Goal: Find specific page/section: Find specific page/section

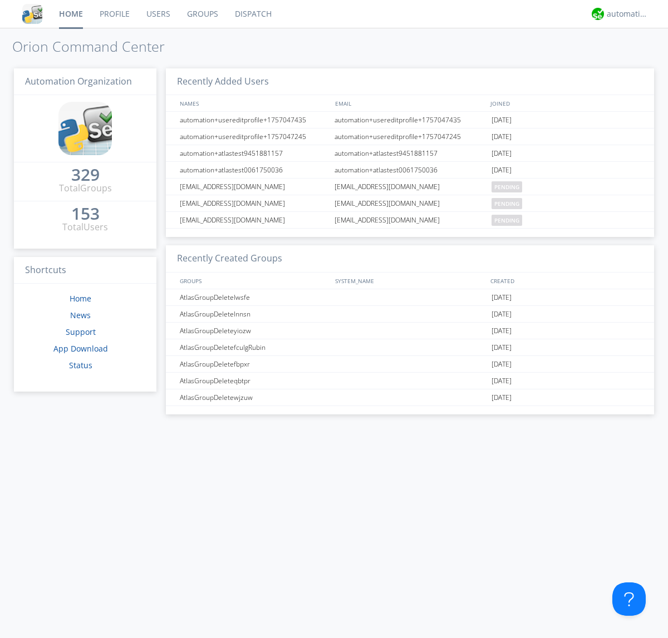
click at [252, 14] on link "Dispatch" at bounding box center [253, 14] width 53 height 28
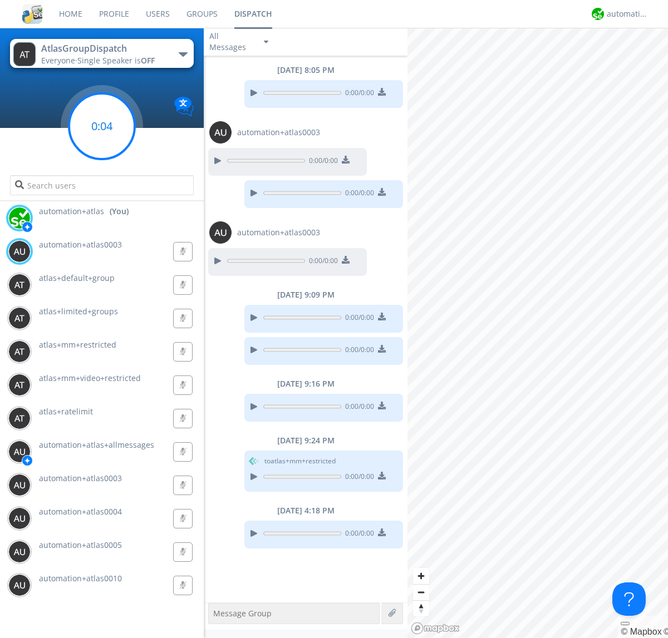
click at [102, 126] on g at bounding box center [102, 127] width 66 height 66
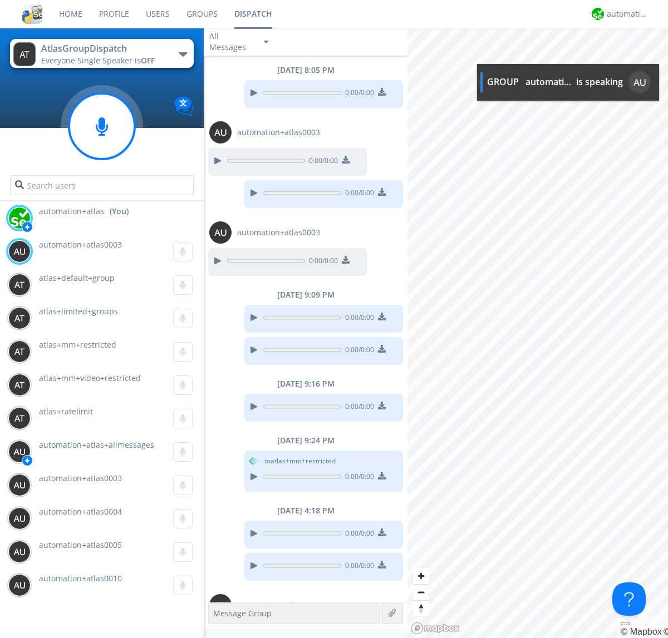
scroll to position [51, 0]
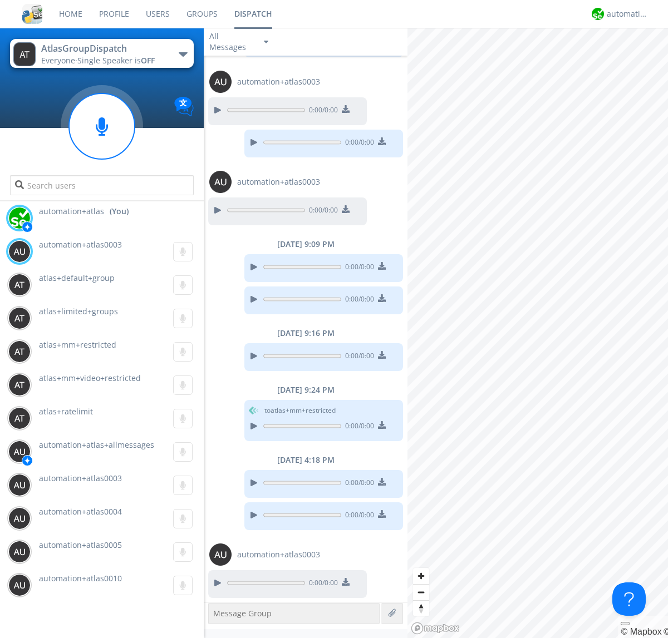
click at [183, 54] on div "button" at bounding box center [183, 54] width 9 height 4
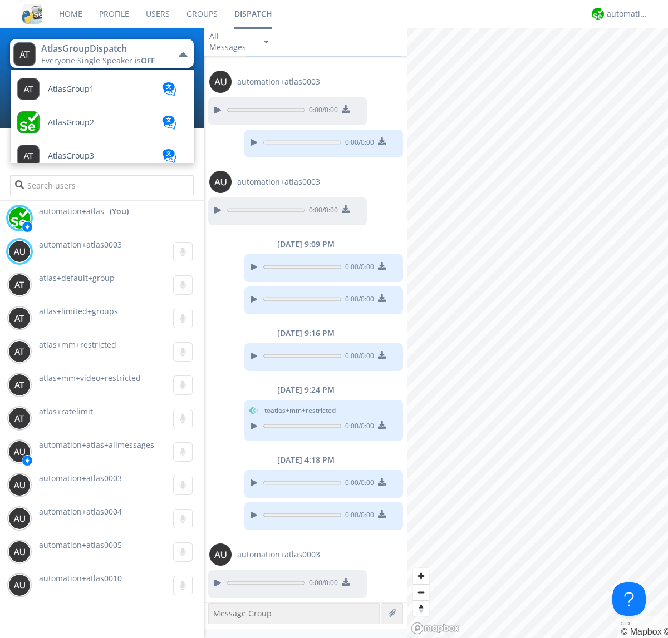
click at [86, 453] on span "AtlasGroupDispatch2" at bounding box center [87, 457] width 79 height 8
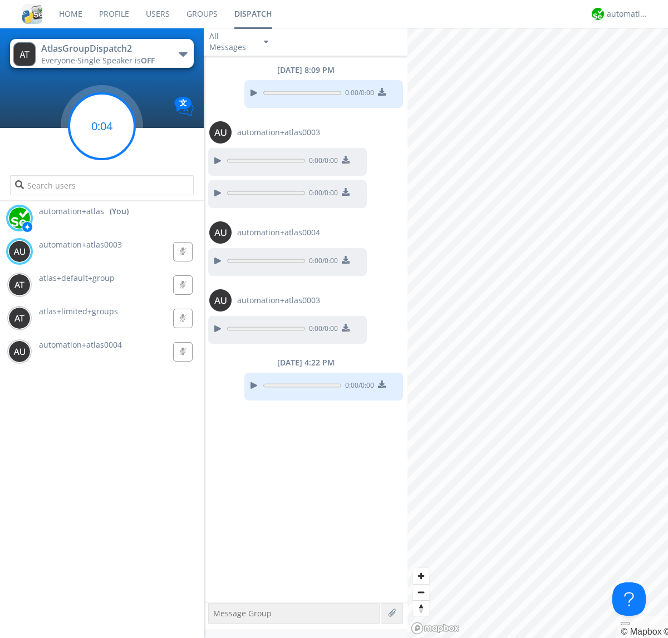
click at [102, 126] on g at bounding box center [102, 127] width 66 height 66
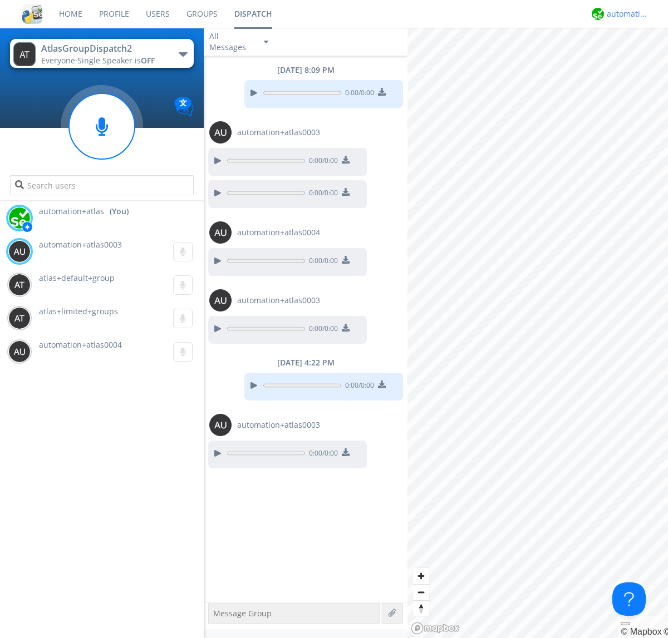
click at [625, 14] on div "automation+atlas" at bounding box center [628, 13] width 42 height 11
